Goal: Navigation & Orientation: Find specific page/section

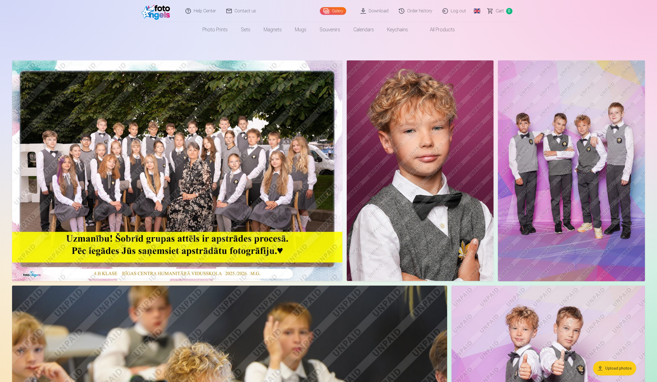
click at [388, 8] on link "Download" at bounding box center [375, 11] width 38 height 22
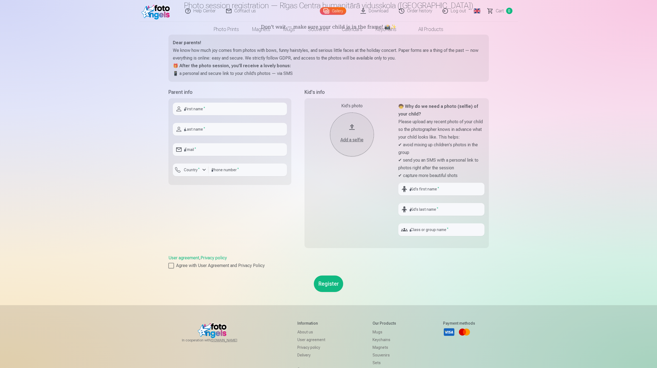
scroll to position [103, 0]
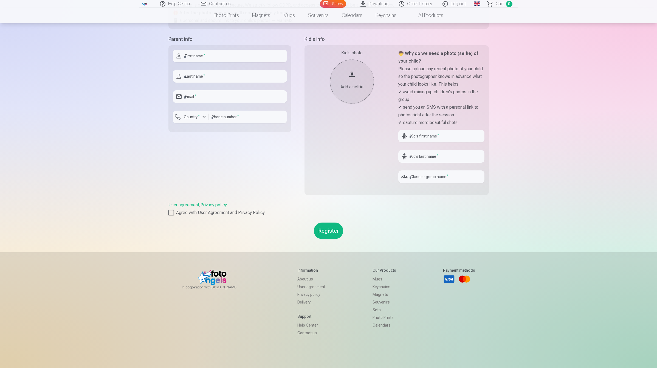
click at [476, 5] on link "Global" at bounding box center [477, 4] width 11 height 8
click at [446, 15] on link "Latvian (lv)" at bounding box center [448, 15] width 64 height 11
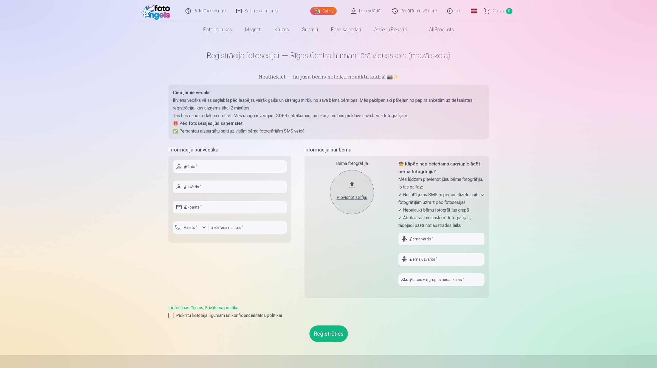
click at [473, 10] on link "Global" at bounding box center [474, 11] width 11 height 22
click at [442, 48] on link "Russian (ru)" at bounding box center [445, 50] width 64 height 11
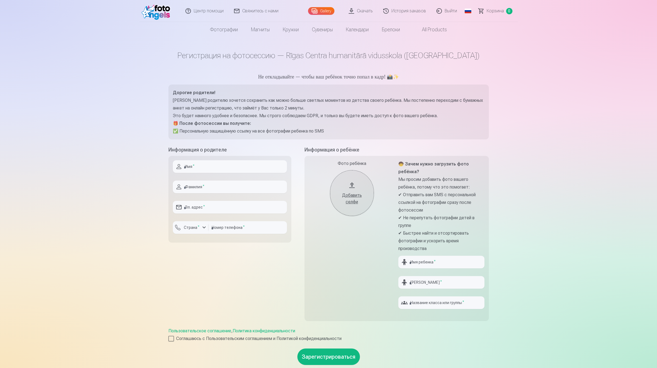
click at [564, 194] on div "Центр помощи Свяжитесь с нами Gallery Скачать История заказов Выйти Global Latv…" at bounding box center [328, 264] width 657 height 529
